Goal: Check status: Check status

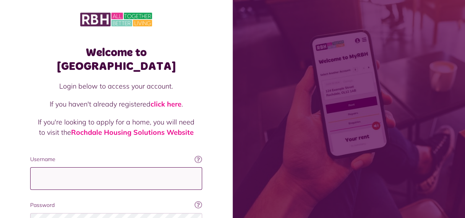
type input "**********"
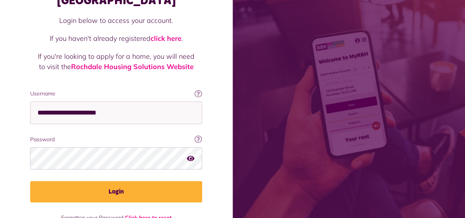
scroll to position [75, 0]
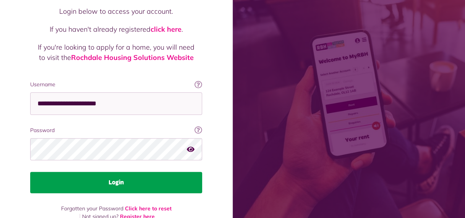
click at [123, 172] on button "Login" at bounding box center [116, 182] width 172 height 21
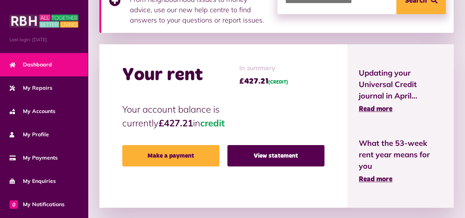
scroll to position [135, 0]
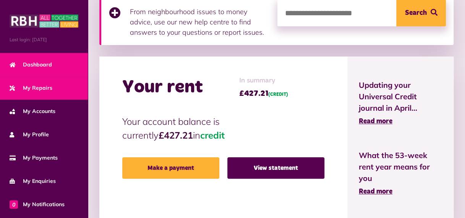
click at [35, 86] on span "My Repairs" at bounding box center [31, 88] width 43 height 8
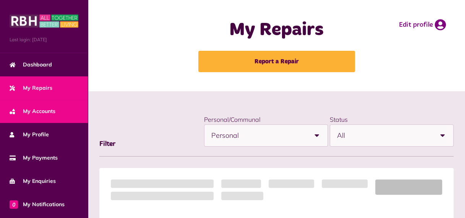
click at [35, 107] on span "My Accounts" at bounding box center [33, 111] width 46 height 8
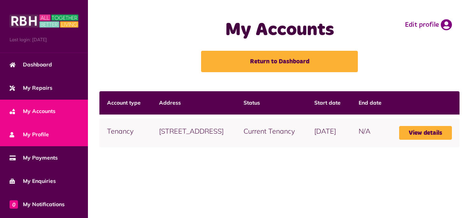
click at [37, 136] on span "My Profile" at bounding box center [29, 135] width 39 height 8
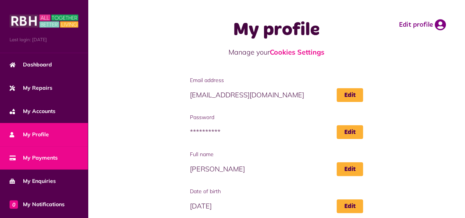
click at [46, 157] on span "My Payments" at bounding box center [34, 158] width 48 height 8
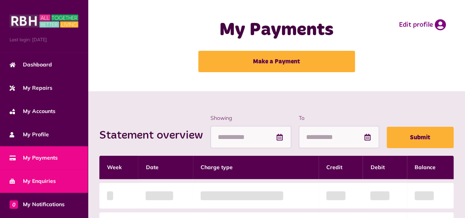
click at [50, 179] on span "My Enquiries" at bounding box center [33, 181] width 46 height 8
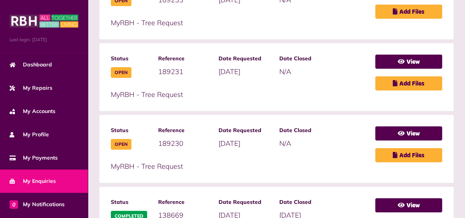
scroll to position [193, 0]
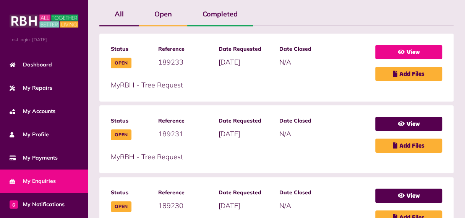
click at [405, 51] on link "View" at bounding box center [408, 52] width 67 height 14
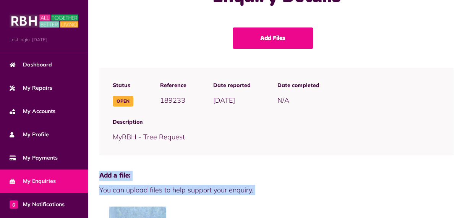
drag, startPoint x: 450, startPoint y: 170, endPoint x: 468, endPoint y: 214, distance: 47.8
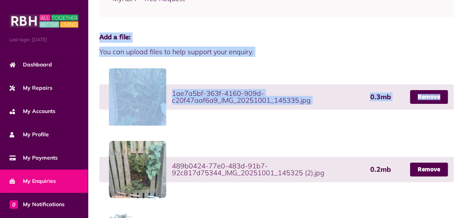
scroll to position [133, 0]
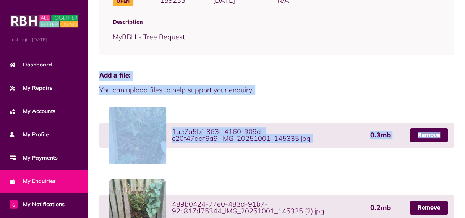
click at [276, 70] on div "Add Files Status Open Reference 189233 Date reported [DATE]" at bounding box center [277, 206] width 362 height 559
